Goal: Information Seeking & Learning: Learn about a topic

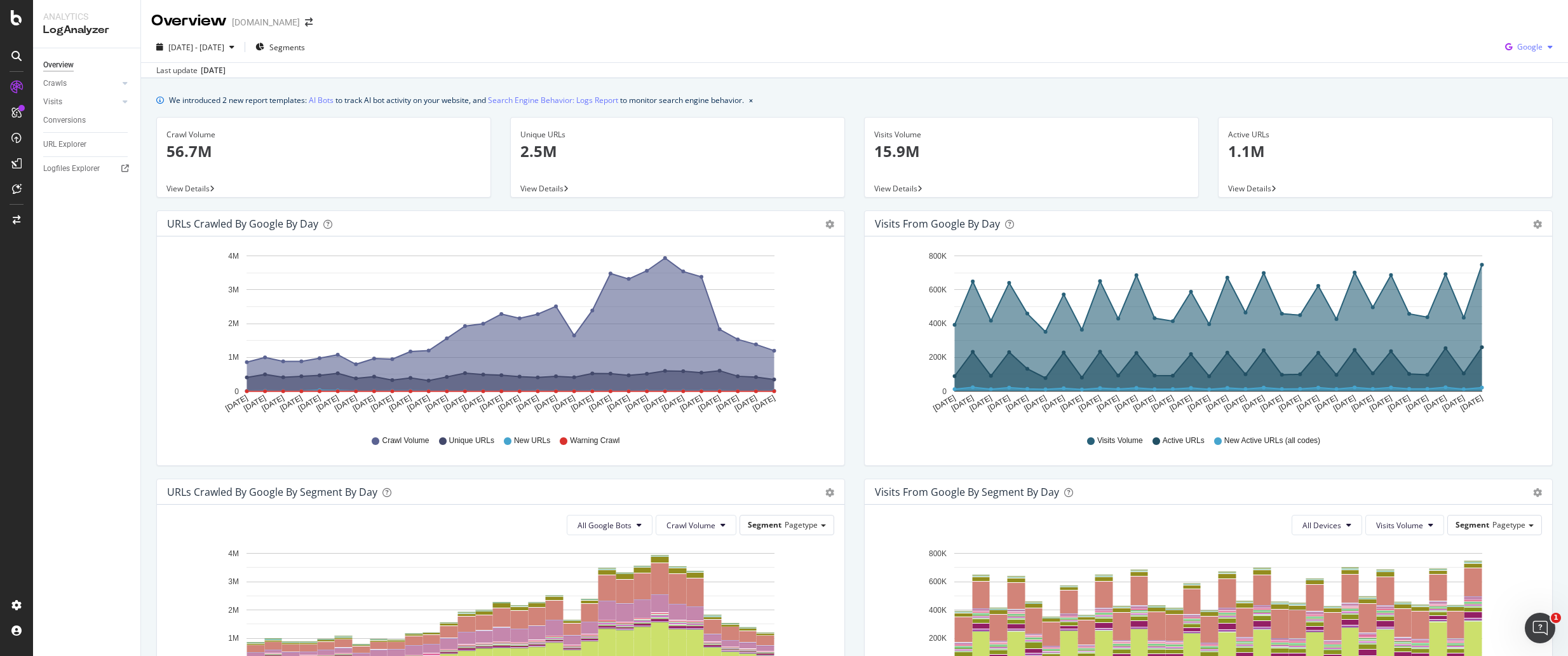
click at [1518, 53] on div "Google" at bounding box center [1529, 47] width 58 height 19
click at [1510, 118] on span "OpenAI" at bounding box center [1526, 119] width 47 height 11
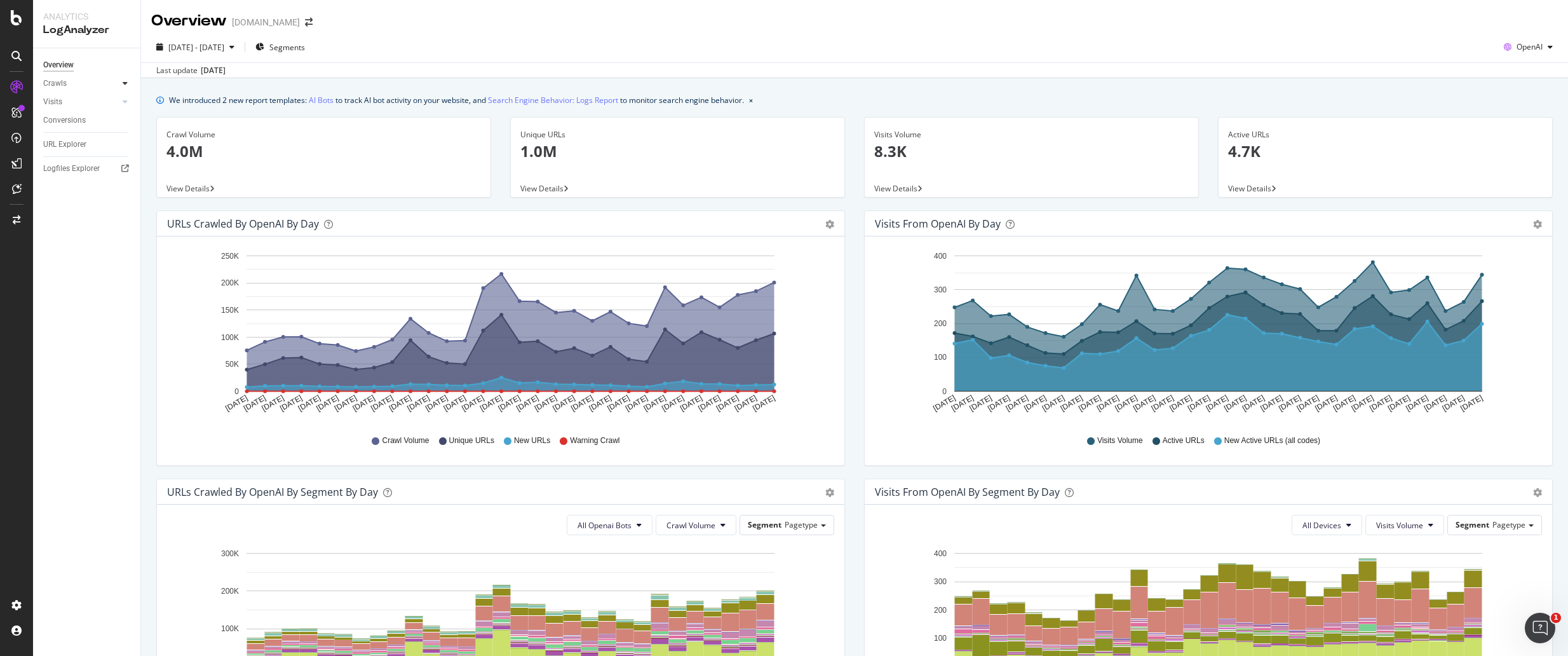
click at [119, 85] on div at bounding box center [126, 84] width 13 height 13
click at [85, 153] on div "HTTP Codes" at bounding box center [71, 152] width 43 height 13
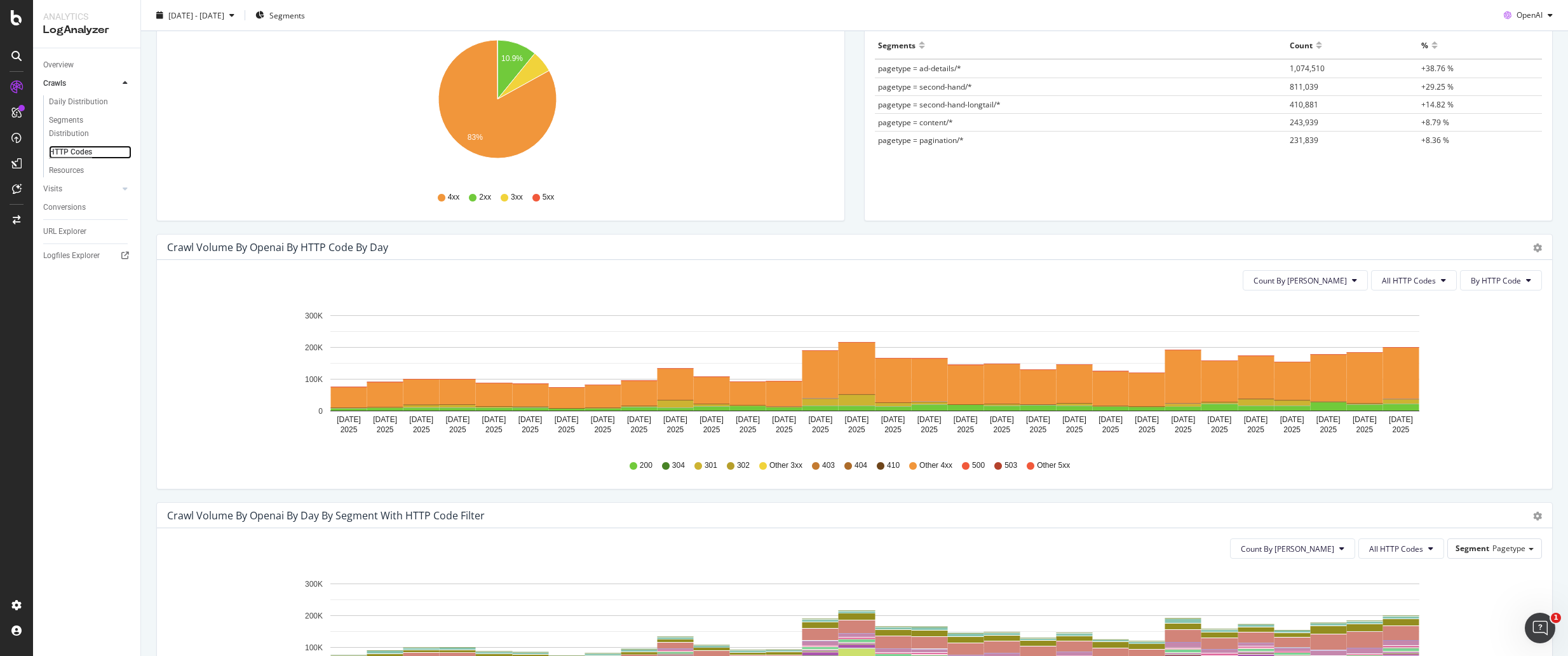
scroll to position [321, 0]
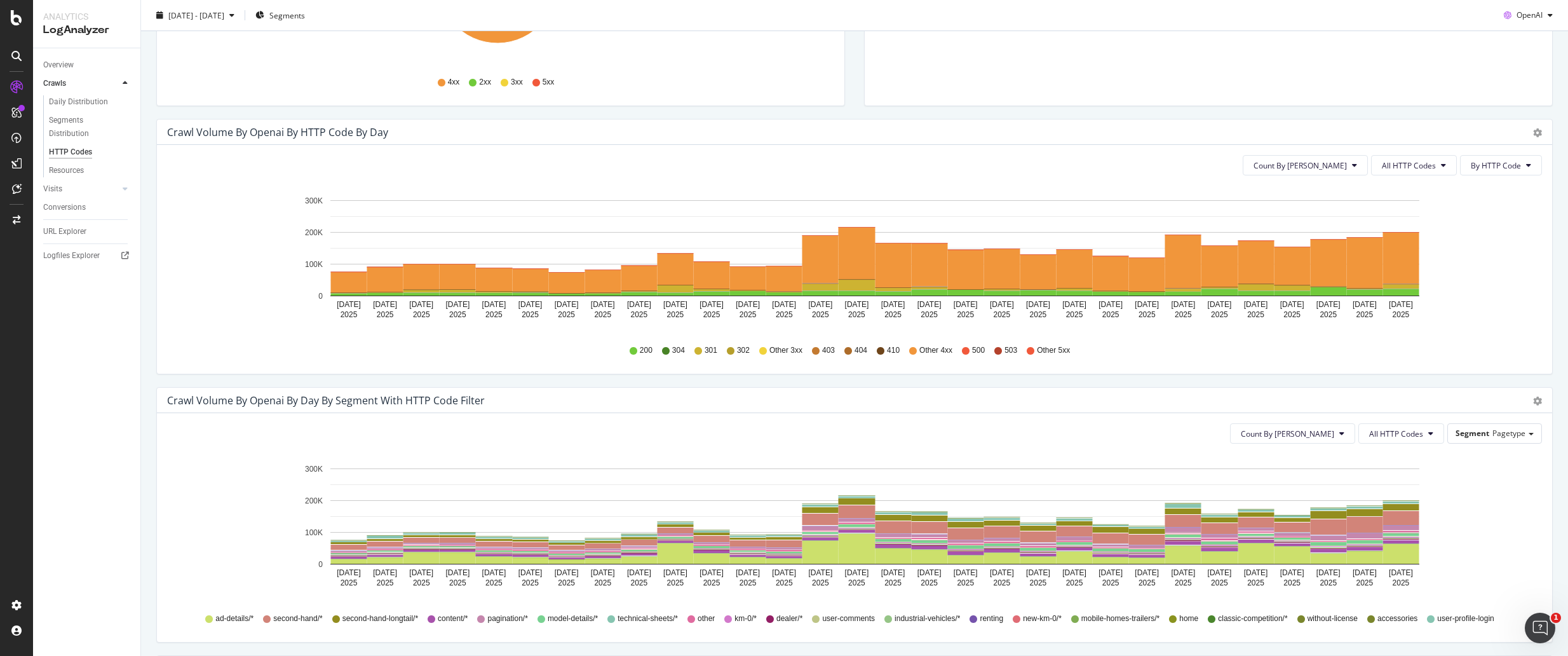
click at [962, 350] on icon at bounding box center [966, 351] width 7 height 7
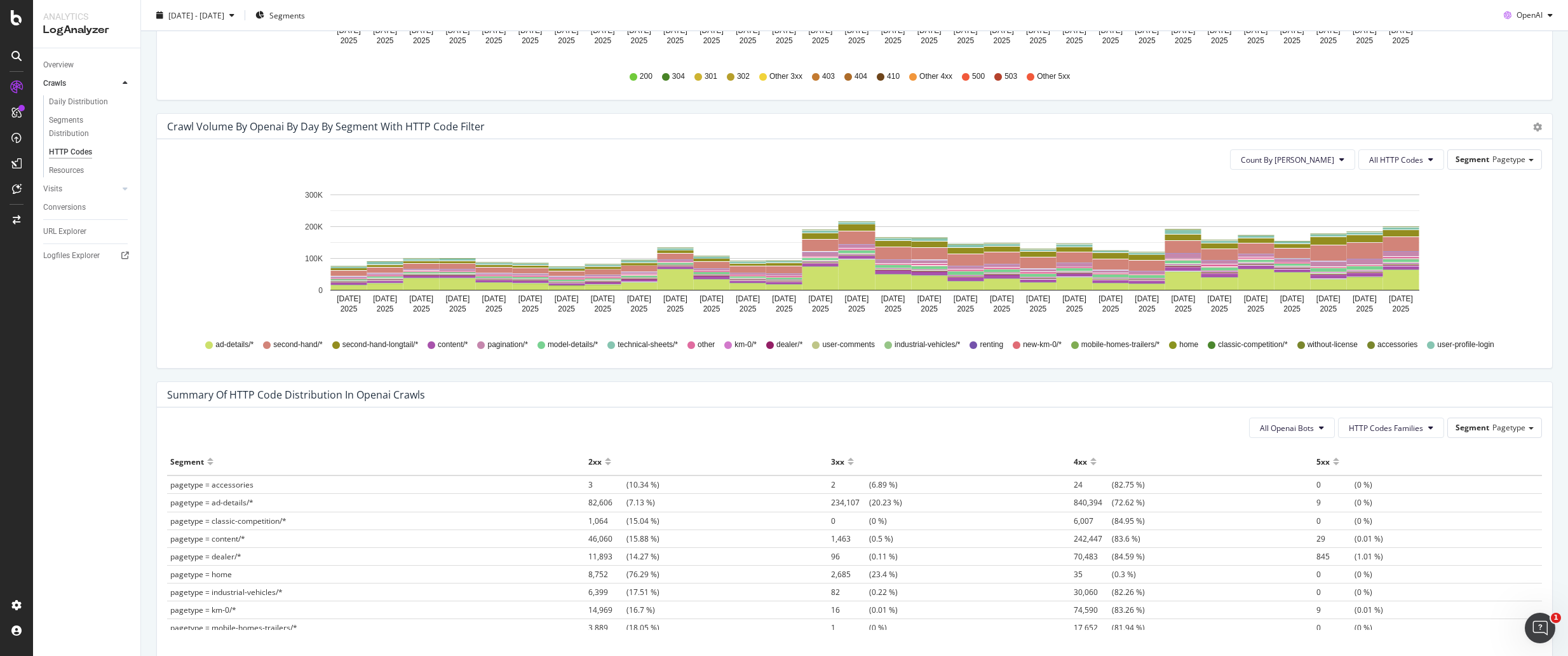
scroll to position [598, 0]
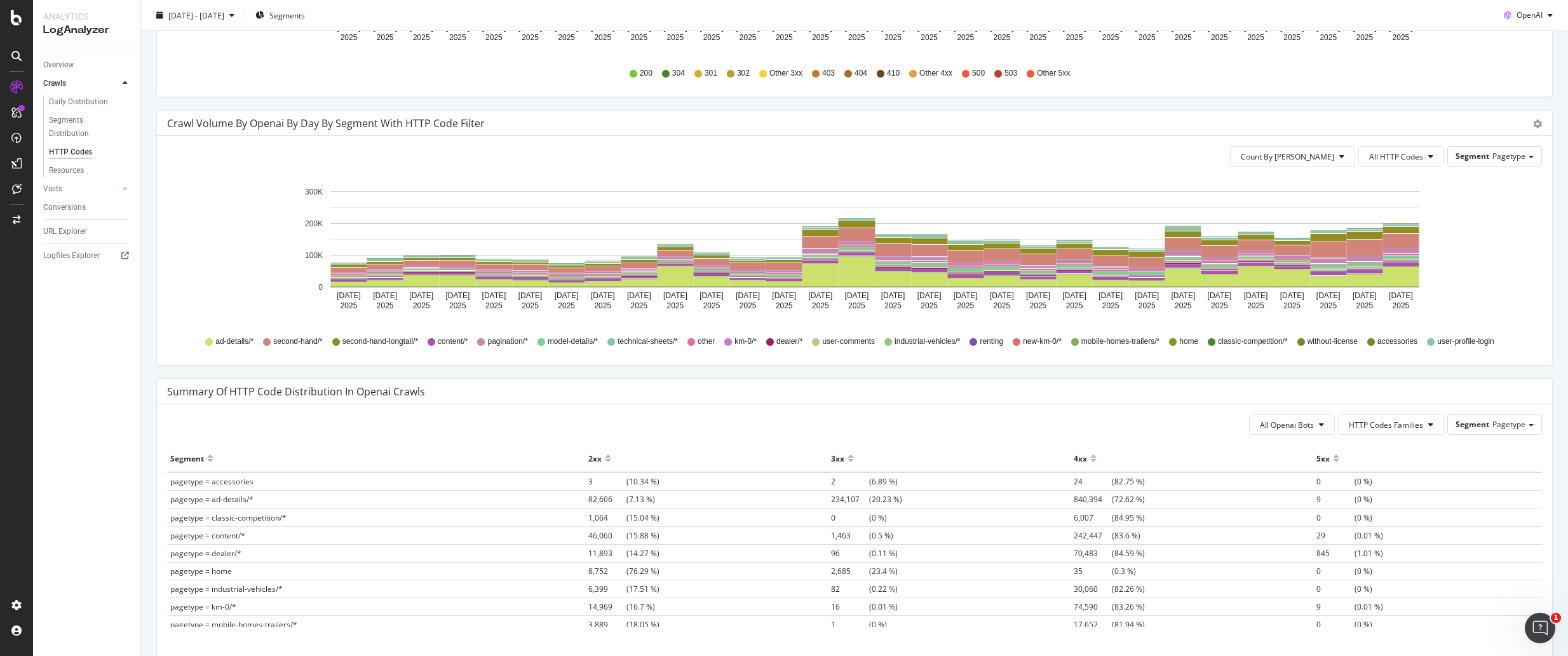
click at [1332, 458] on div at bounding box center [1335, 453] width 7 height 9
click at [1332, 461] on div at bounding box center [1335, 464] width 7 height 9
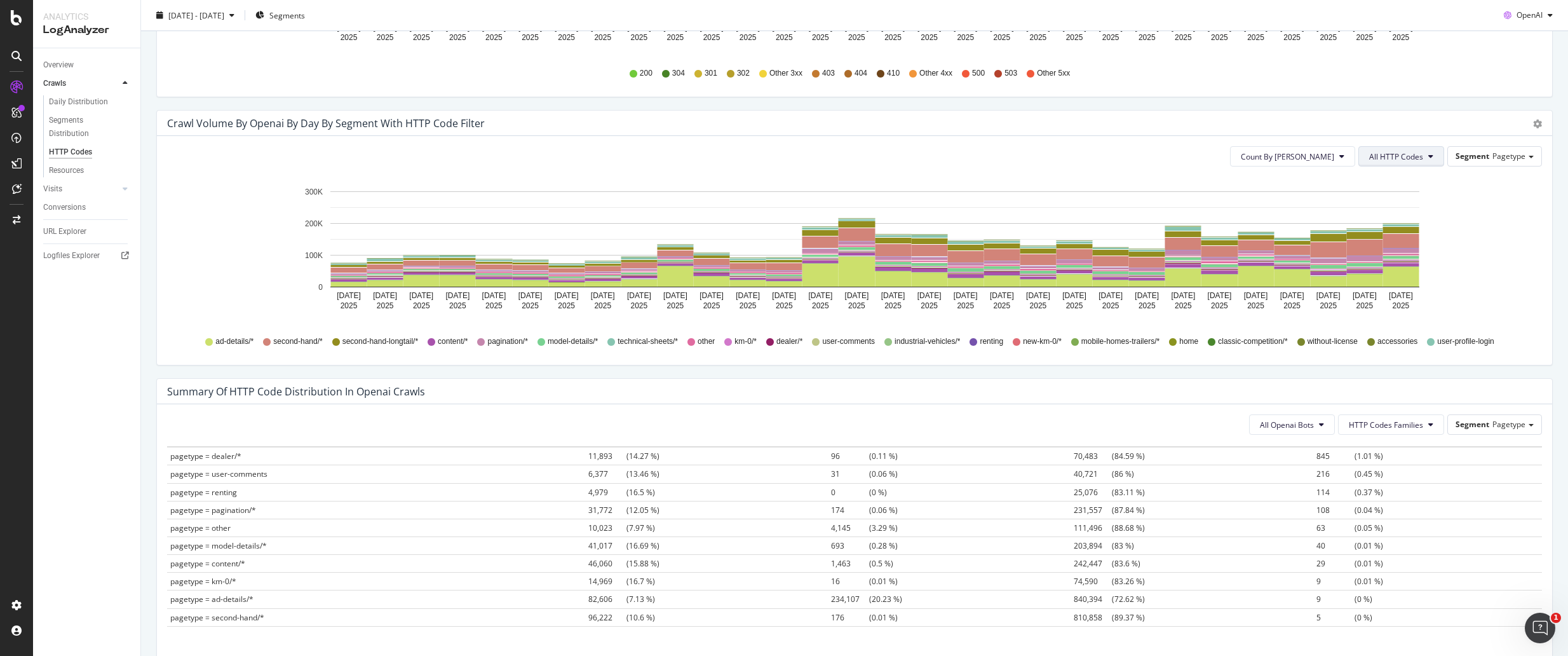
click at [1360, 166] on button "All HTTP Codes" at bounding box center [1401, 157] width 86 height 20
click at [1386, 281] on span "Bad HTTP Codes" at bounding box center [1388, 277] width 64 height 11
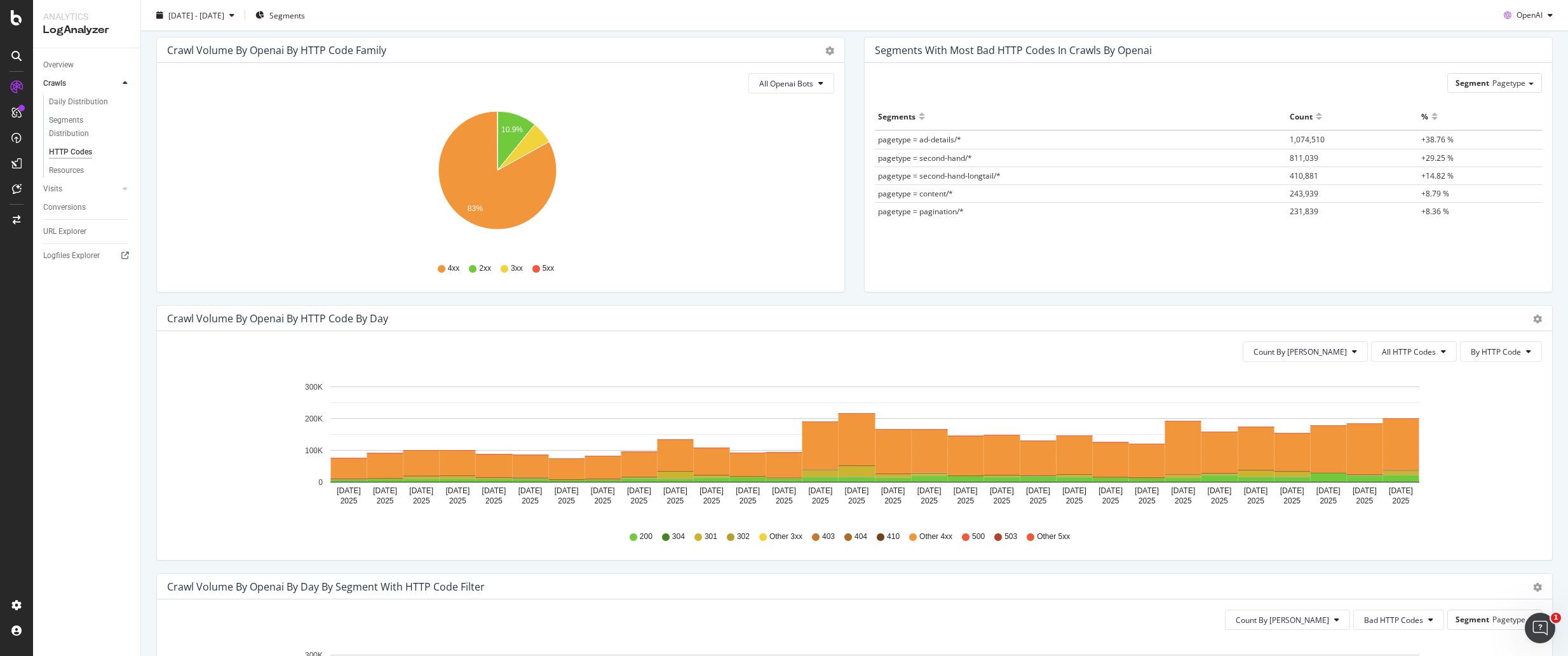
scroll to position [144, 0]
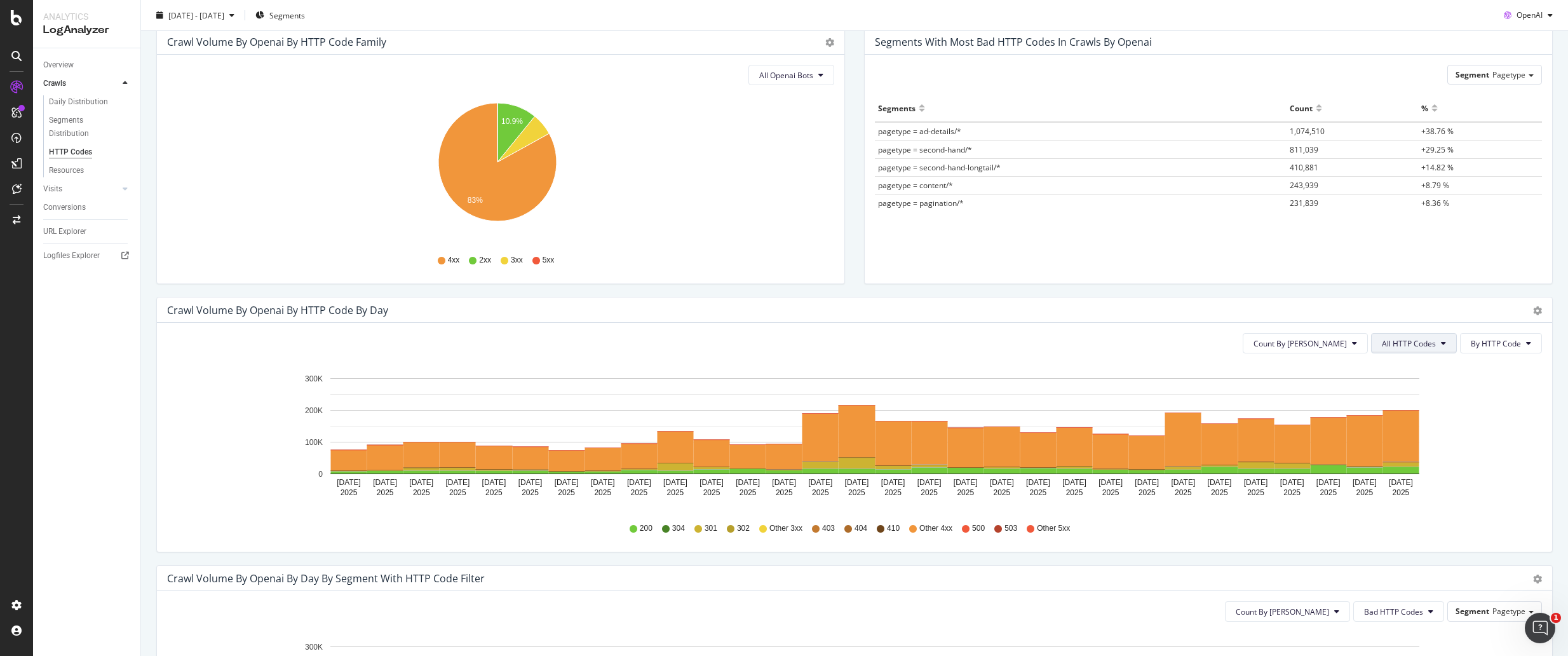
click at [1385, 341] on span "All HTTP Codes" at bounding box center [1409, 344] width 54 height 11
click at [1398, 414] on span "Bad HTTP Codes" at bounding box center [1402, 417] width 64 height 11
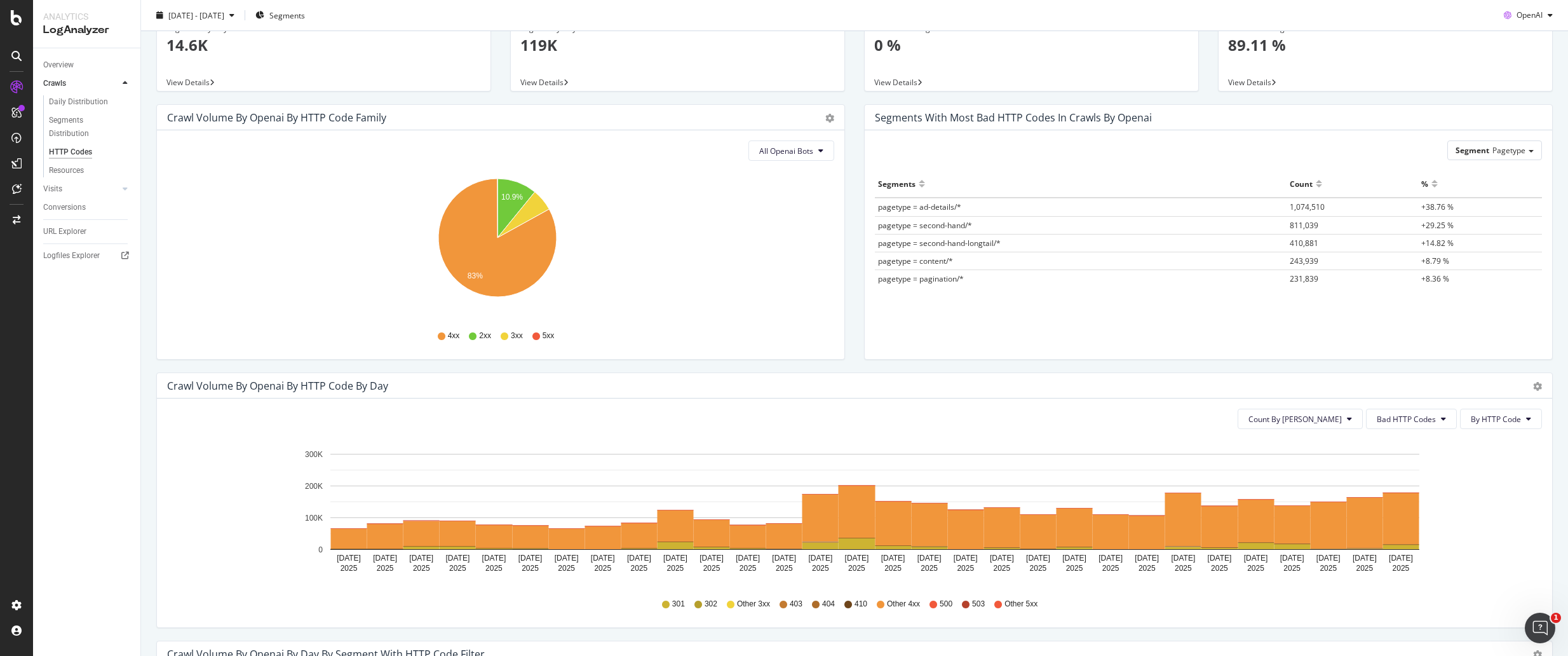
scroll to position [64, 0]
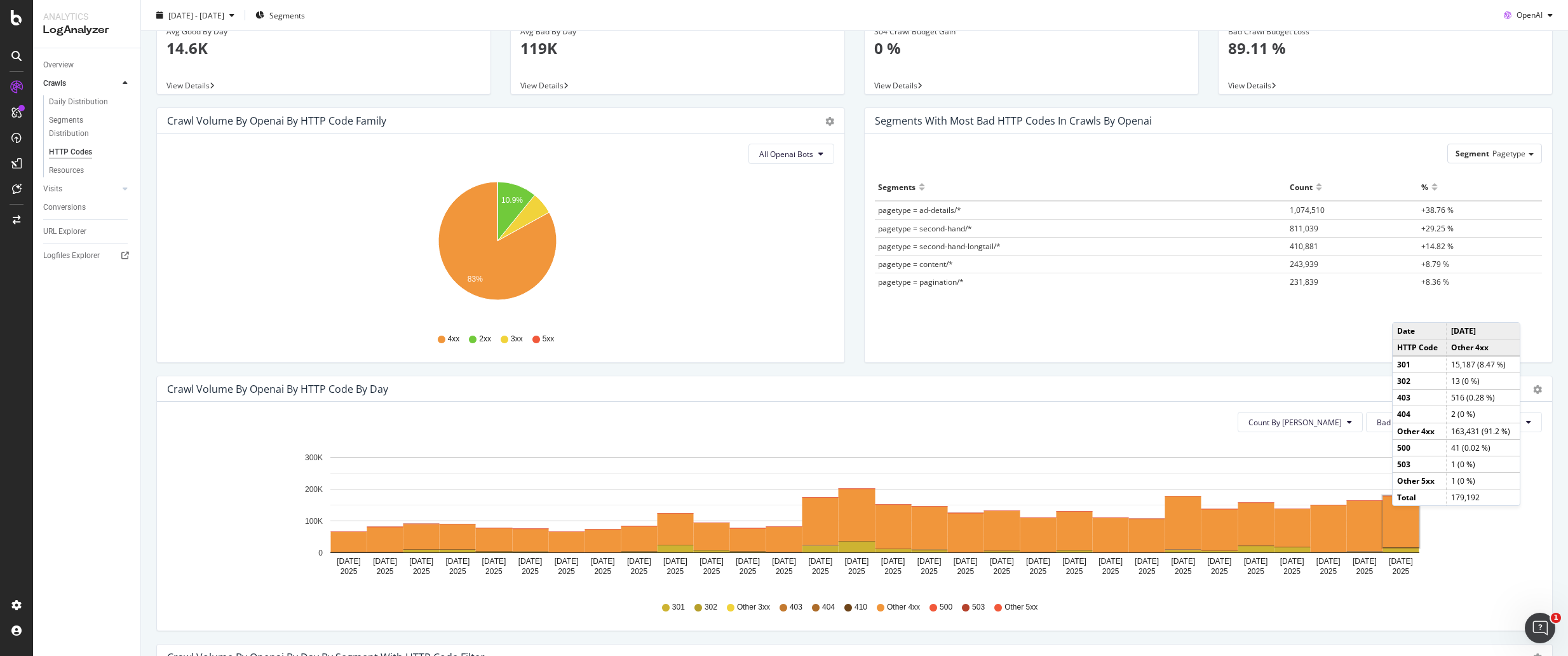
click at [1405, 519] on rect "A chart." at bounding box center [1400, 521] width 36 height 51
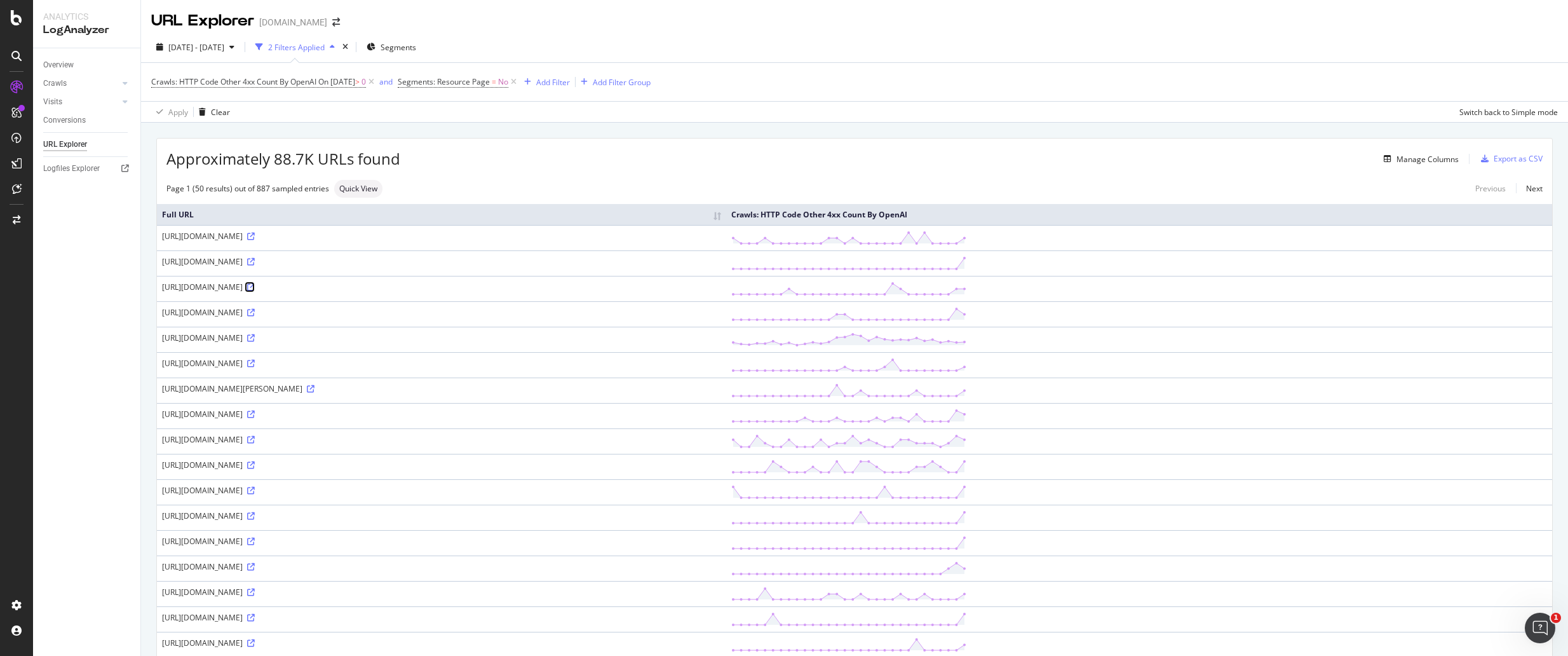
click at [255, 289] on icon at bounding box center [250, 287] width 7 height 7
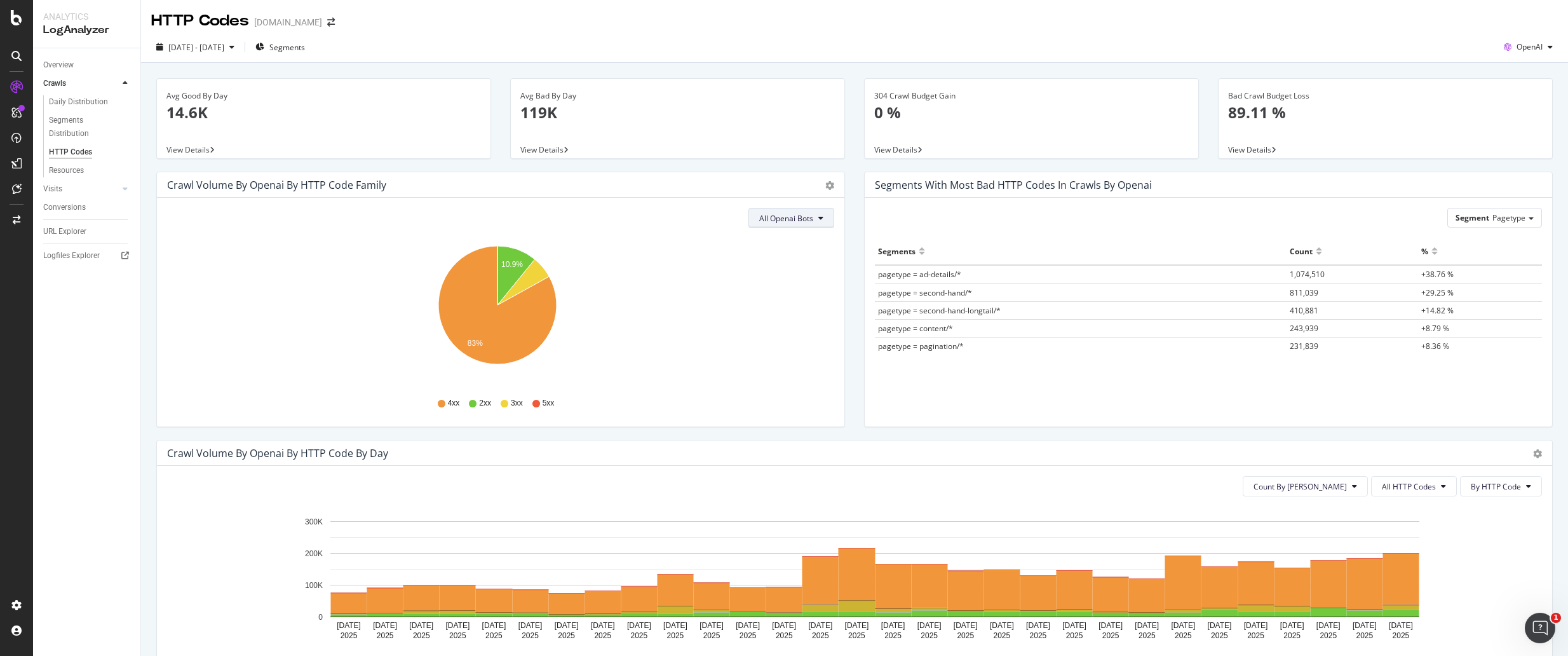
click at [817, 223] on button "All Openai Bots" at bounding box center [791, 218] width 86 height 20
click at [804, 283] on div "OAI-SearchBot" at bounding box center [779, 291] width 75 height 19
click at [818, 217] on button "OAI-SearchBot" at bounding box center [792, 218] width 84 height 20
click at [799, 313] on span "ChatGPT-User" at bounding box center [782, 315] width 54 height 11
click at [799, 213] on span "ChatGPT-User" at bounding box center [788, 219] width 51 height 11
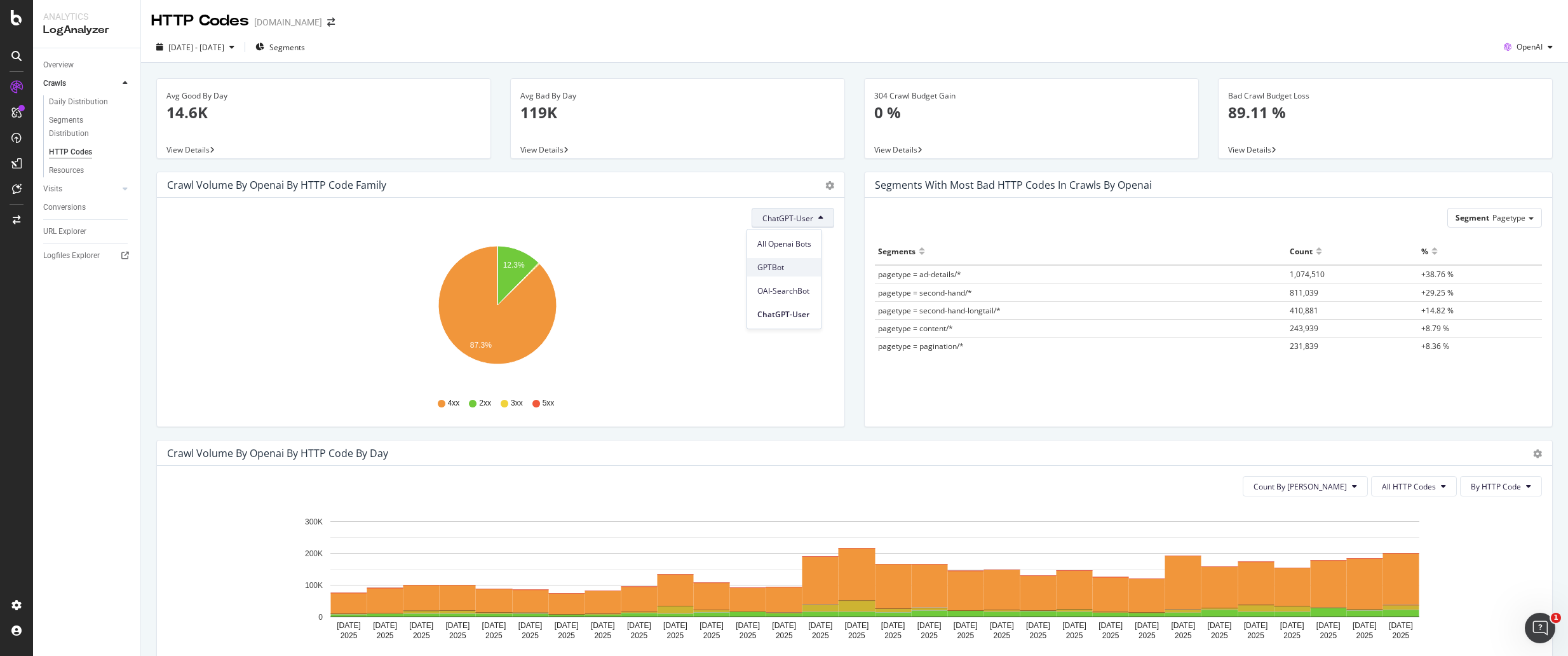
click at [781, 272] on span "GPTBot" at bounding box center [784, 267] width 54 height 11
click at [803, 218] on span "GPTBot" at bounding box center [800, 219] width 27 height 11
click at [818, 286] on span "OAI-SearchBot" at bounding box center [807, 291] width 54 height 11
